Goal: Task Accomplishment & Management: Use online tool/utility

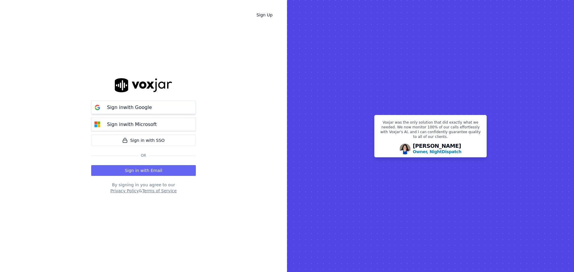
click at [135, 110] on p "Sign in with Google" at bounding box center [129, 107] width 45 height 7
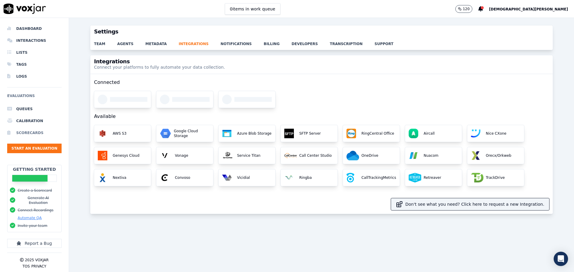
click at [31, 135] on li "Scorecards" at bounding box center [34, 133] width 54 height 12
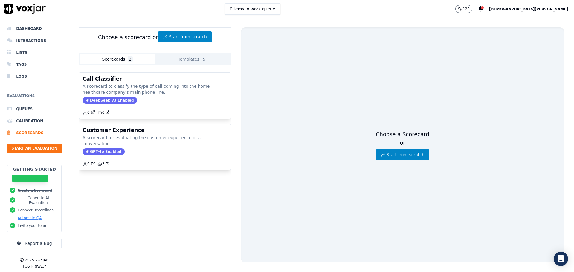
click at [121, 59] on button "Scorecards 2" at bounding box center [117, 59] width 75 height 10
click at [140, 40] on div "Choose a scorecard or Start from scratch" at bounding box center [155, 36] width 152 height 19
click at [188, 36] on button "Start from scratch" at bounding box center [185, 36] width 54 height 11
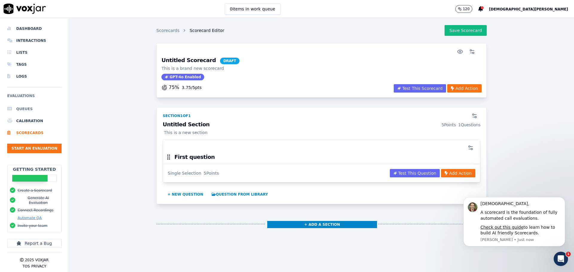
click at [25, 112] on li "Queues" at bounding box center [34, 109] width 54 height 12
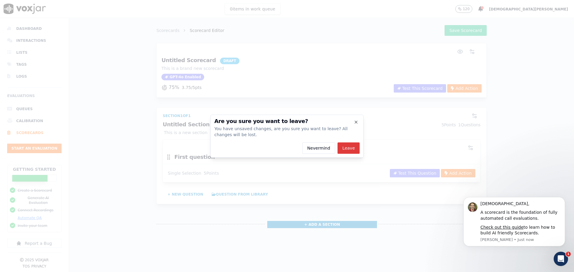
click at [349, 148] on button "Leave" at bounding box center [348, 148] width 22 height 11
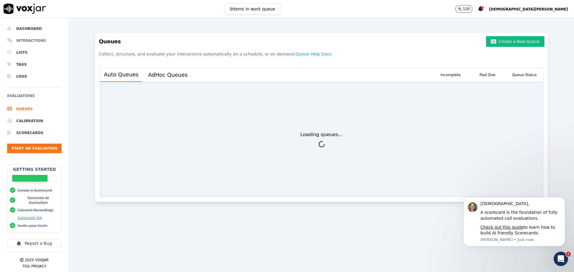
click at [19, 37] on li "Interactions" at bounding box center [34, 41] width 54 height 12
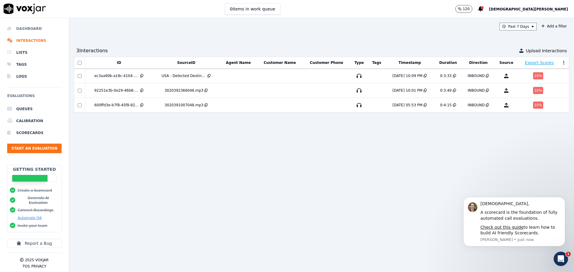
click at [22, 27] on li "Dashboard" at bounding box center [34, 29] width 54 height 12
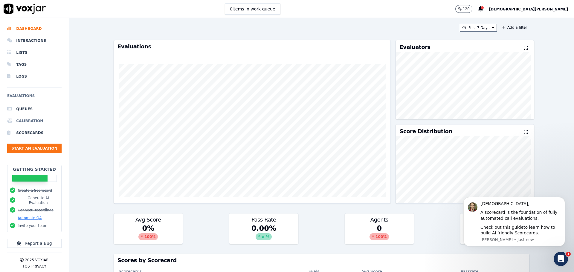
click at [22, 123] on li "Calibration" at bounding box center [34, 121] width 54 height 12
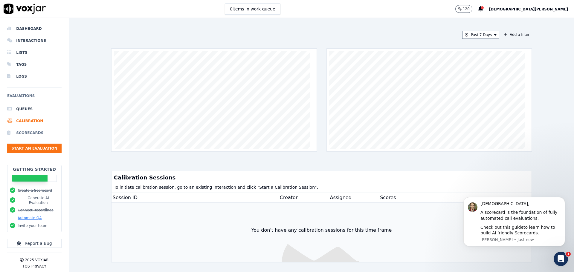
click at [22, 132] on li "Scorecards" at bounding box center [34, 133] width 54 height 12
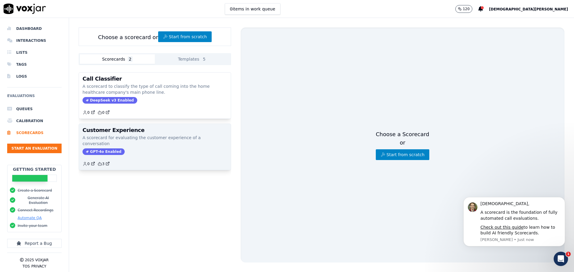
click at [107, 131] on h3 "Customer Experience" at bounding box center [154, 130] width 145 height 5
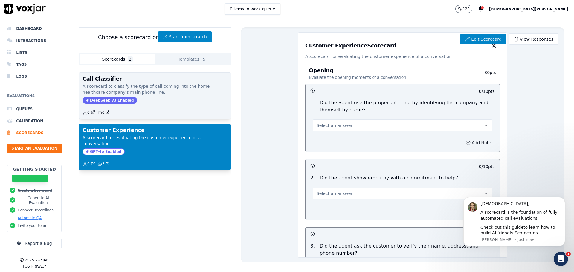
click at [115, 81] on h3 "Call Classifier" at bounding box center [154, 78] width 145 height 5
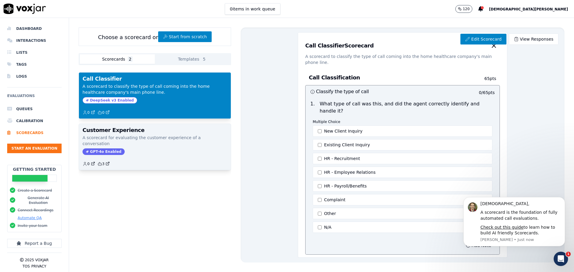
click at [93, 132] on h3 "Customer Experience" at bounding box center [154, 130] width 145 height 5
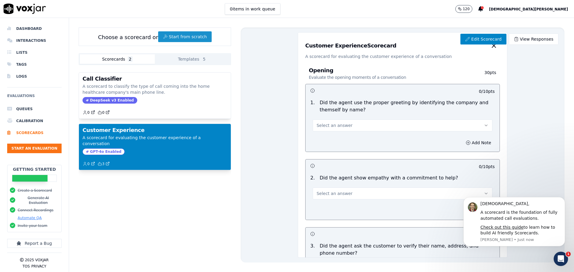
click at [167, 37] on button "Start from scratch" at bounding box center [185, 36] width 54 height 11
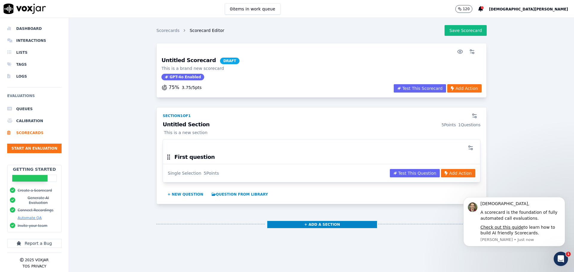
click at [192, 61] on h3 "Untitled Scorecard DRAFT" at bounding box center [200, 61] width 78 height 7
click at [176, 59] on h3 "Untitled Scorecard DRAFT" at bounding box center [200, 61] width 78 height 7
click at [451, 30] on button "Save Scorecard" at bounding box center [465, 30] width 42 height 11
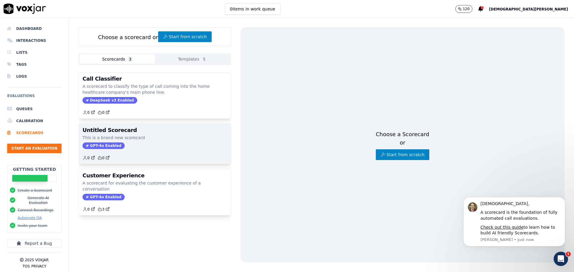
click at [111, 132] on h3 "Untitled Scorecard" at bounding box center [154, 130] width 145 height 5
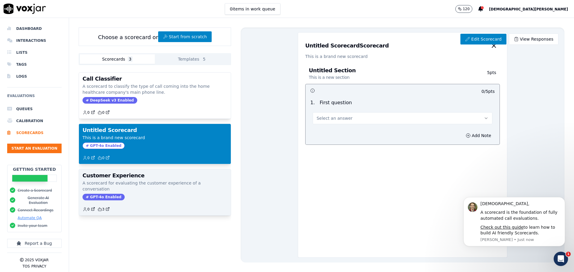
click at [120, 195] on div "Customer Experience A scorecard for evaluating the customer experience of a con…" at bounding box center [155, 192] width 152 height 46
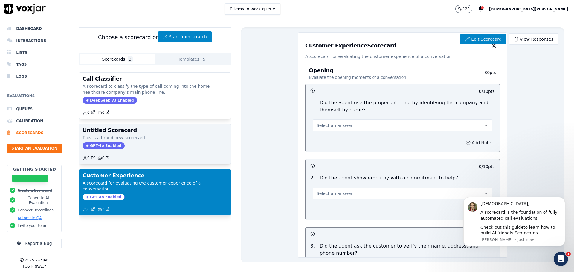
click at [123, 145] on div "GPT-4o Enabled" at bounding box center [154, 146] width 145 height 7
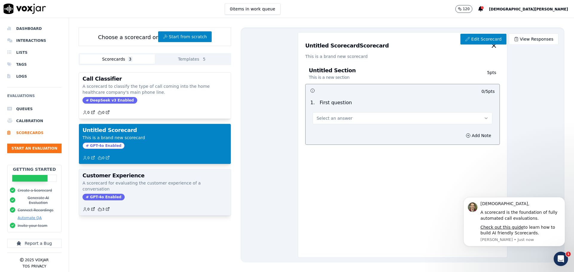
click at [130, 184] on p "A scorecard for evaluating the customer experience of a conversation" at bounding box center [154, 186] width 145 height 12
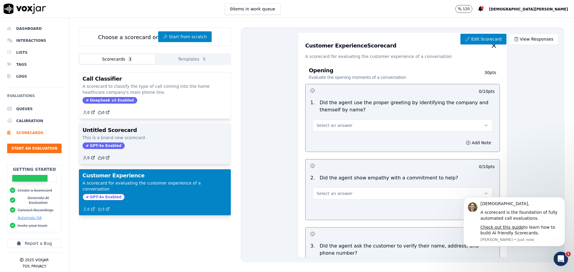
click at [123, 146] on div "GPT-4o Enabled" at bounding box center [154, 146] width 145 height 7
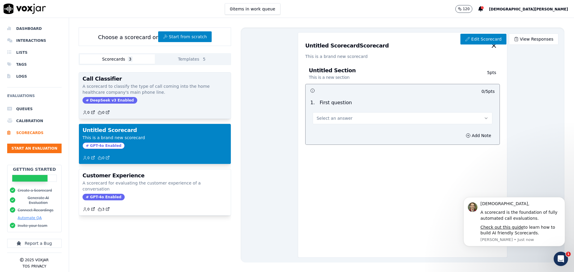
click at [101, 89] on p "A scorecard to classify the type of call coming into the home healthcare compan…" at bounding box center [154, 89] width 145 height 12
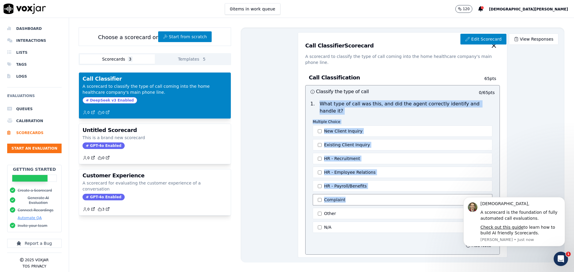
drag, startPoint x: 315, startPoint y: 103, endPoint x: 373, endPoint y: 197, distance: 109.8
click at [374, 202] on div "1 . What type of call was this, and did the agent correctly identify and handle…" at bounding box center [402, 167] width 194 height 139
copy div "What type of call was this, and did the agent correctly identify and handle it?…"
